Goal: Task Accomplishment & Management: Manage account settings

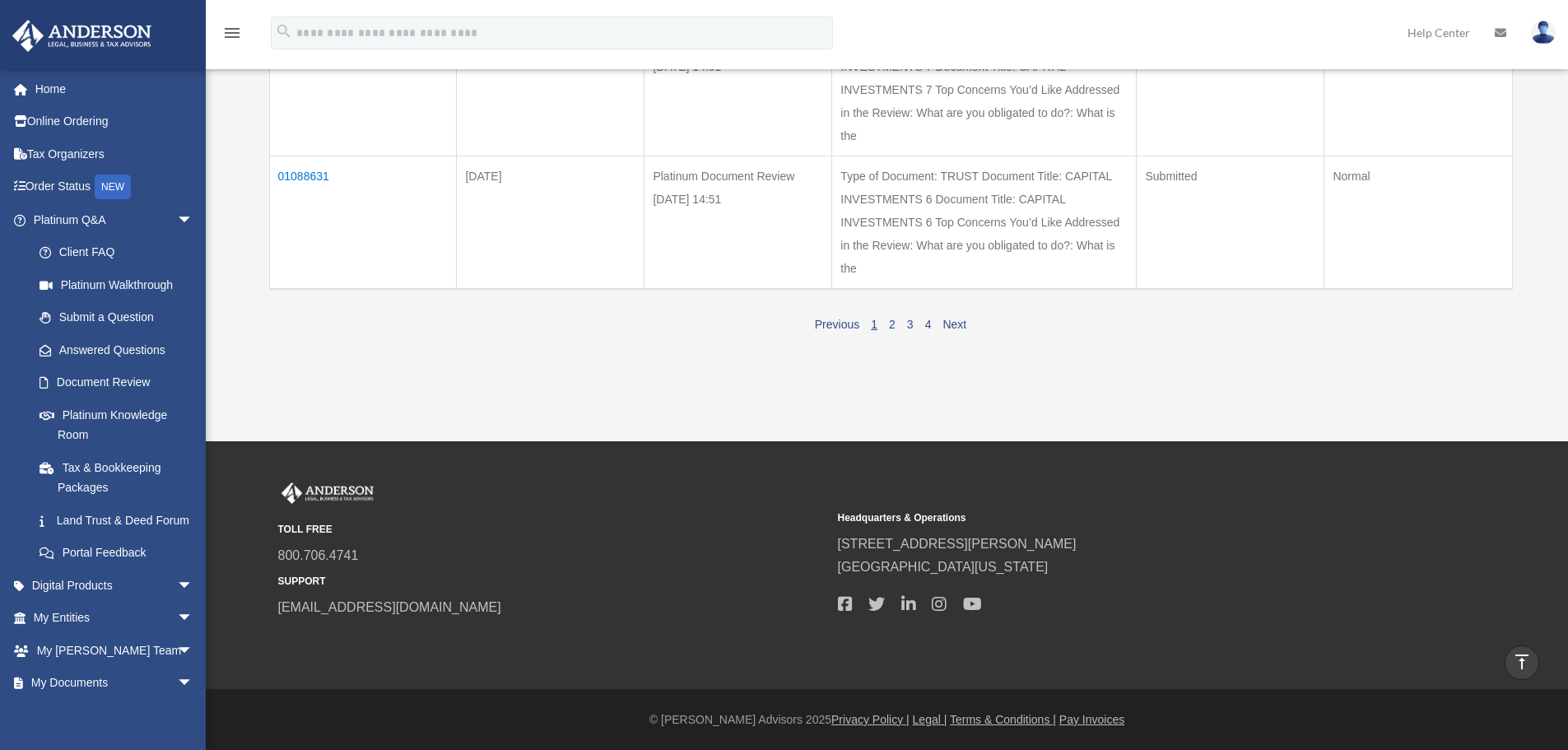
scroll to position [1313, 0]
click at [1546, 33] on img at bounding box center [1543, 32] width 25 height 24
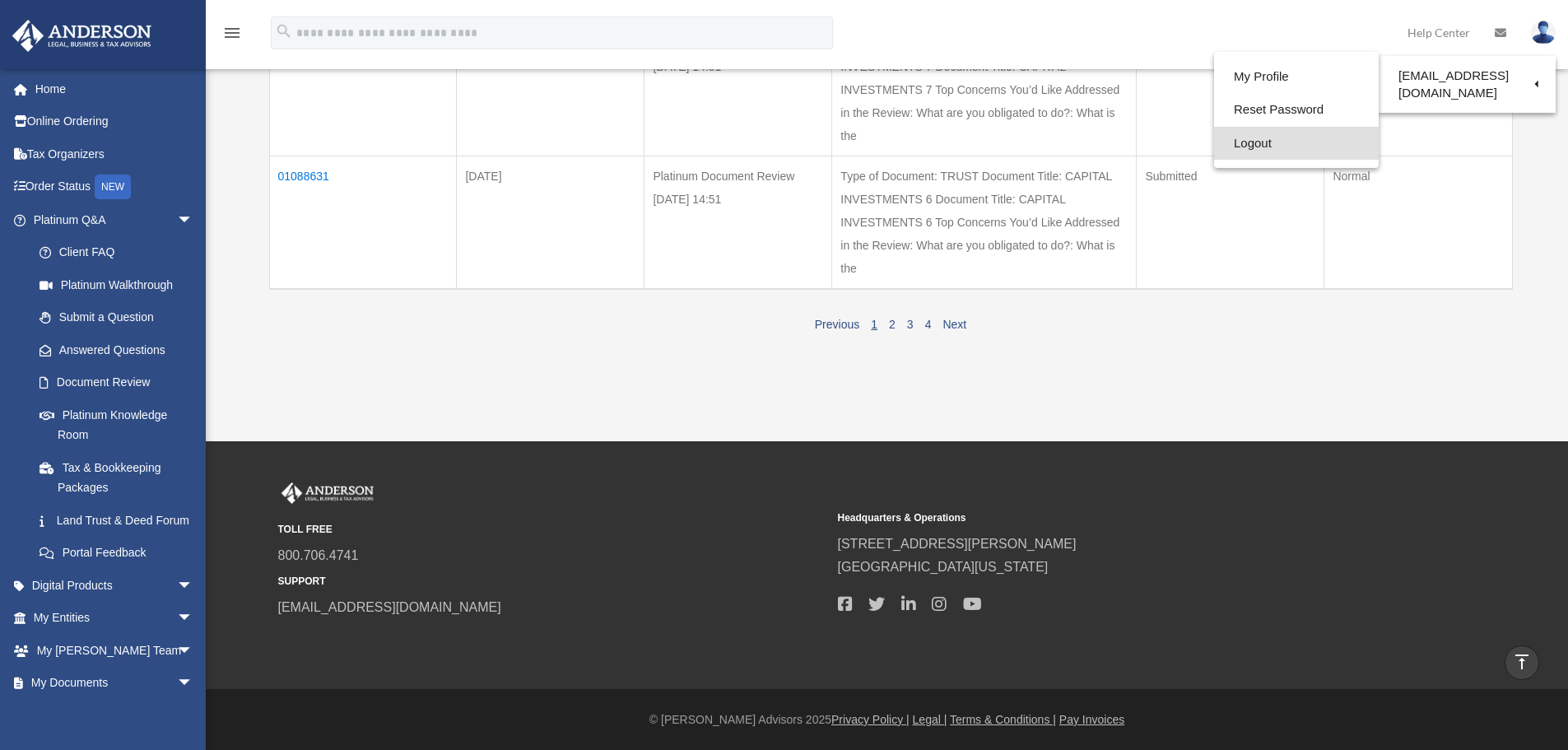
click at [1266, 144] on link "Logout" at bounding box center [1296, 143] width 165 height 33
